Goal: Information Seeking & Learning: Learn about a topic

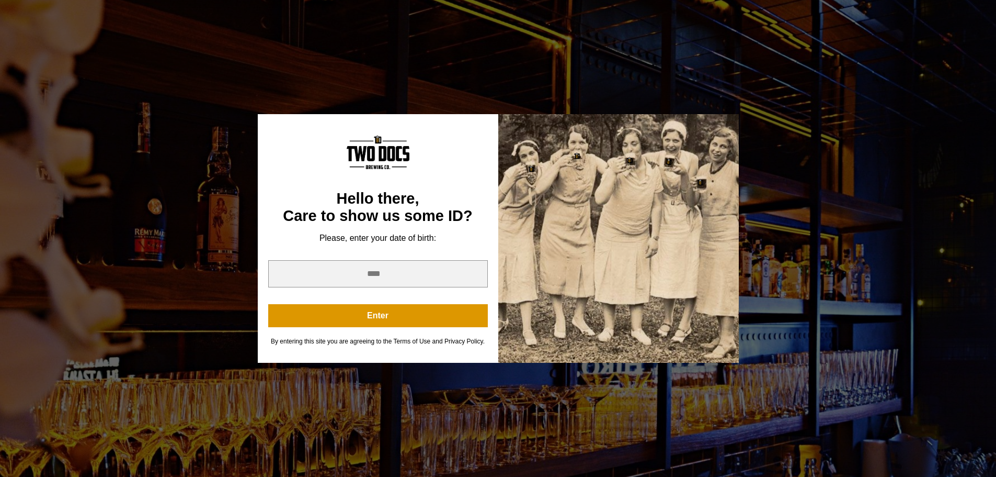
click at [158, 197] on div "You are not old enough to view this content. Try again on your 21st birthday. H…" at bounding box center [498, 238] width 996 height 477
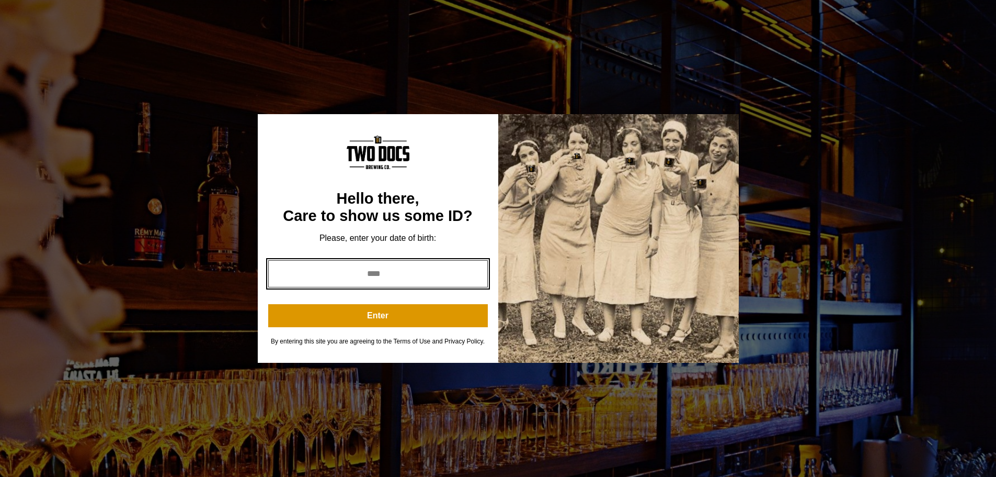
click at [354, 280] on input "year" at bounding box center [378, 273] width 220 height 27
type input "****"
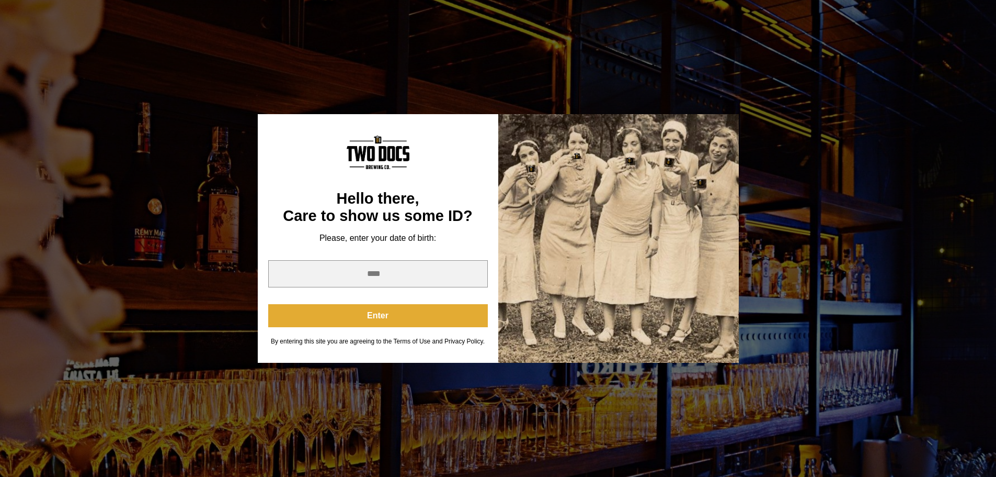
drag, startPoint x: 365, startPoint y: 305, endPoint x: 367, endPoint y: 311, distance: 5.6
click at [367, 311] on div "**** Enter" at bounding box center [378, 293] width 220 height 67
click at [366, 310] on button "Enter" at bounding box center [378, 315] width 220 height 23
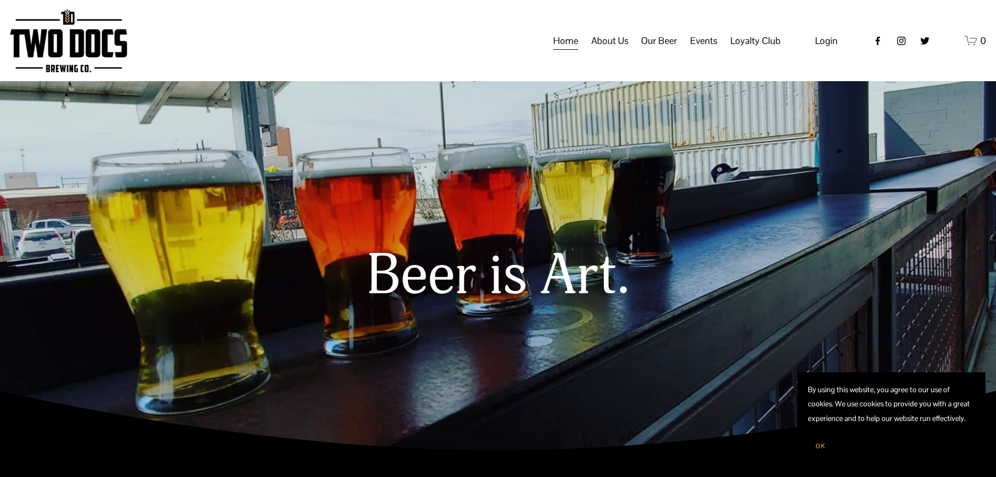
click at [661, 49] on span "Our Beer" at bounding box center [659, 41] width 36 height 18
click at [0, 0] on span "Taproom Menu" at bounding box center [0, 0] width 0 height 0
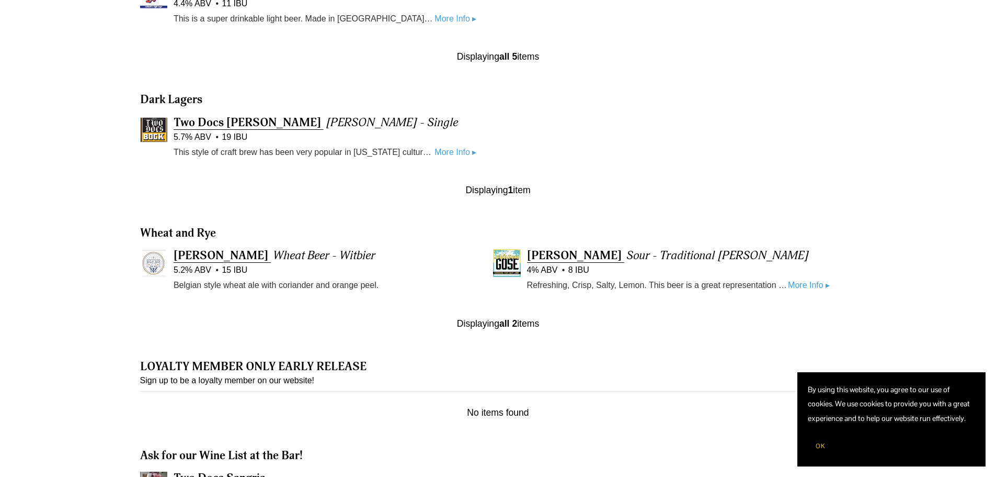
scroll to position [837, 0]
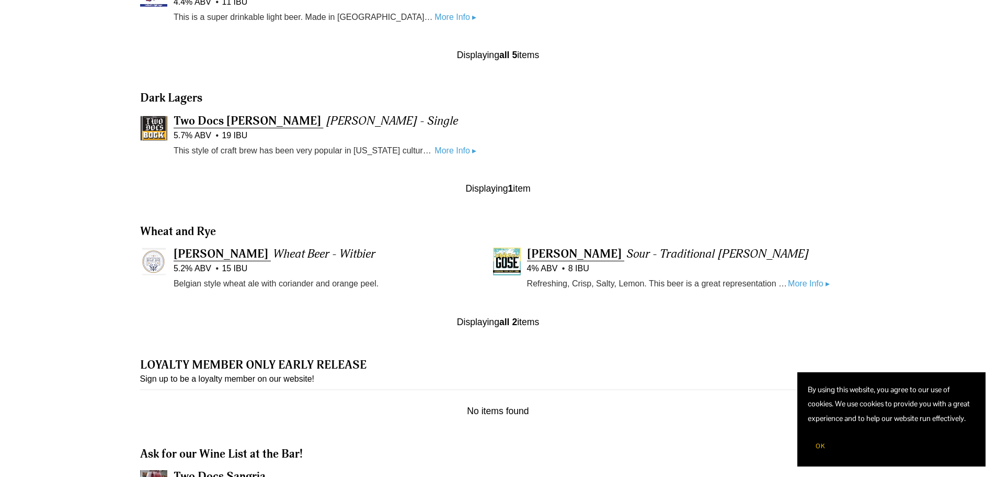
click at [798, 282] on link "More Info ▸" at bounding box center [809, 284] width 42 height 14
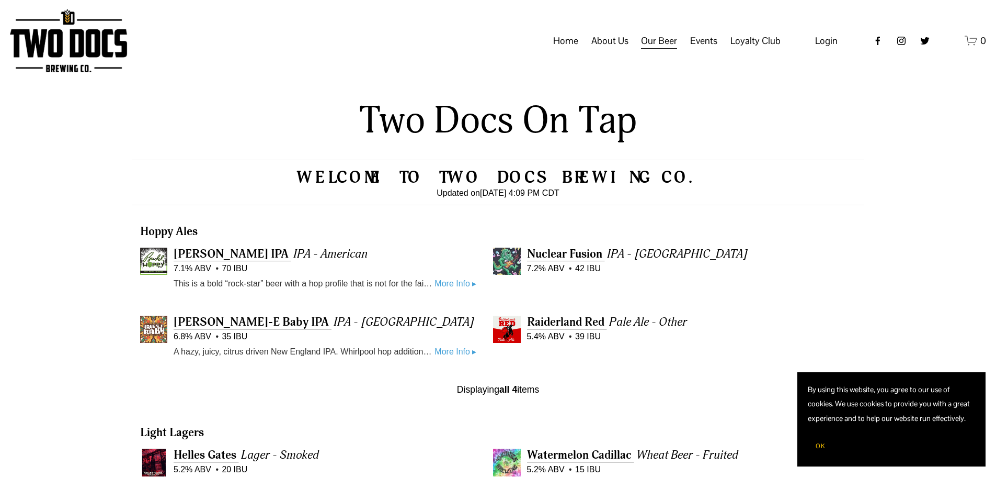
scroll to position [42, 0]
